Goal: Share content

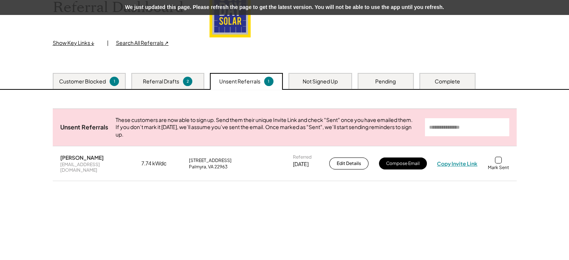
click at [456, 167] on div "Copy Invite Link" at bounding box center [457, 163] width 40 height 7
click at [452, 167] on div "Copy Invite Link" at bounding box center [457, 163] width 40 height 7
click at [501, 164] on div at bounding box center [498, 160] width 7 height 7
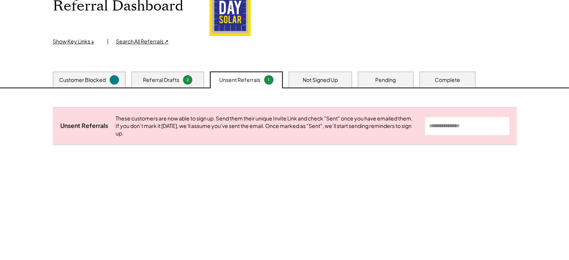
scroll to position [76, 0]
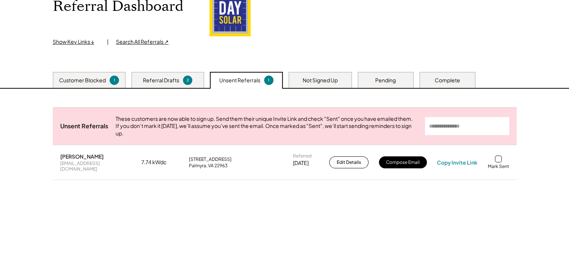
click at [501, 162] on div at bounding box center [498, 159] width 7 height 7
